Goal: Task Accomplishment & Management: Manage account settings

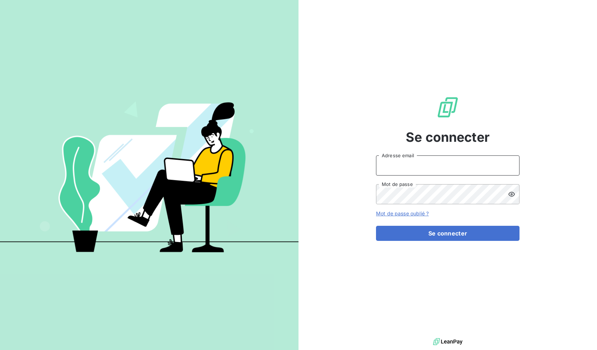
click at [424, 163] on input "Adresse email" at bounding box center [448, 165] width 144 height 20
type input "[PERSON_NAME][EMAIL_ADDRESS][DOMAIN_NAME]"
